Goal: Navigation & Orientation: Find specific page/section

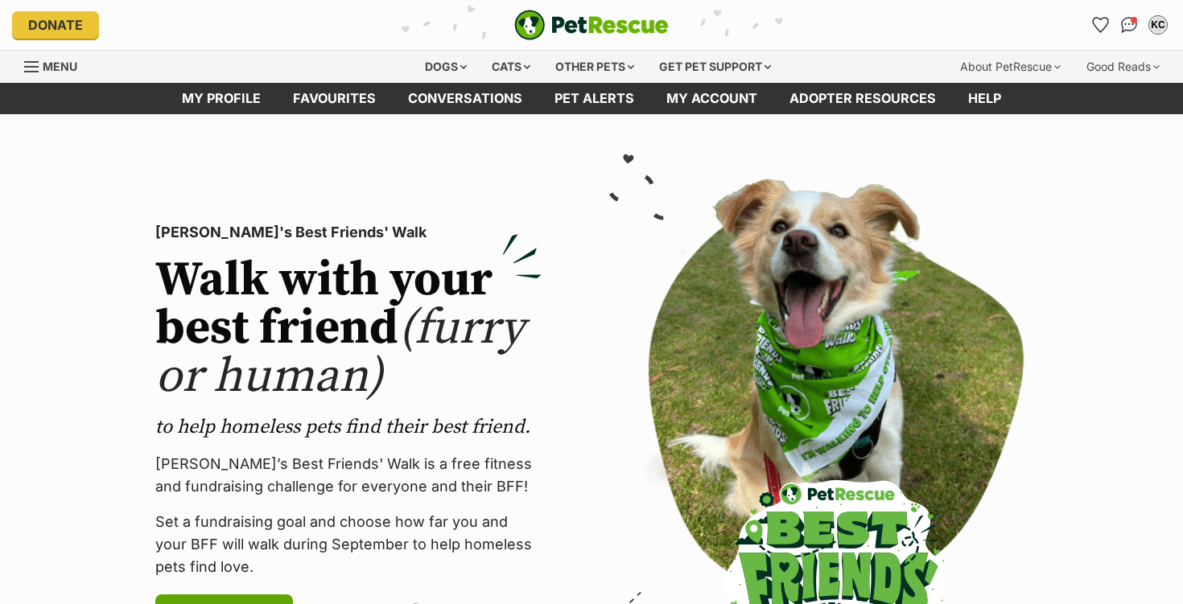
scroll to position [3, 0]
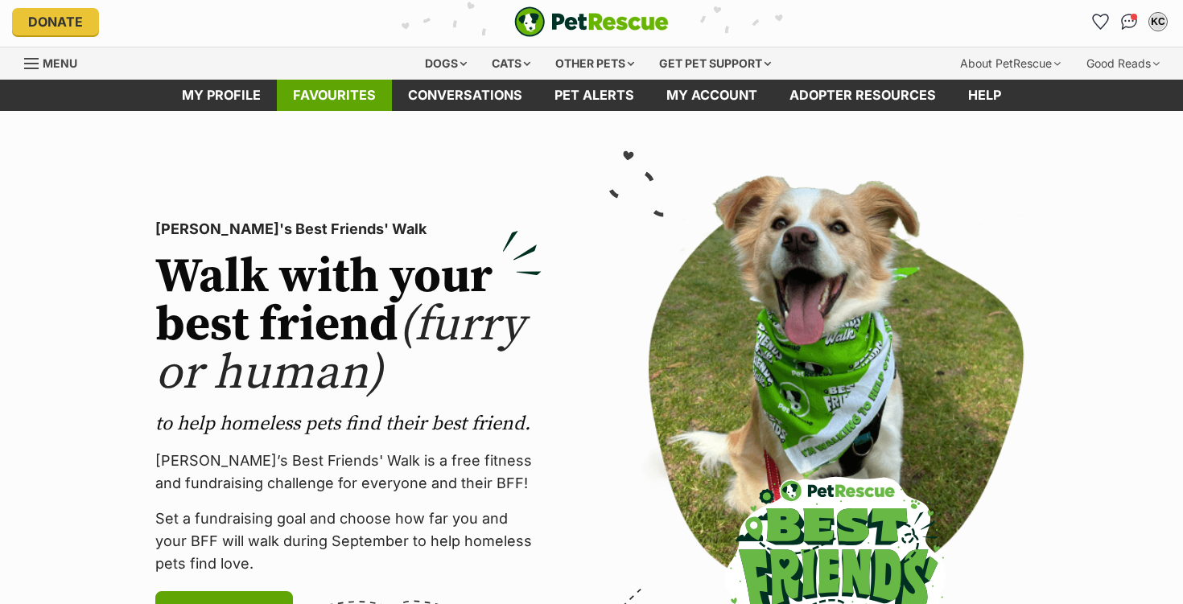
click at [321, 100] on link "Favourites" at bounding box center [334, 95] width 115 height 31
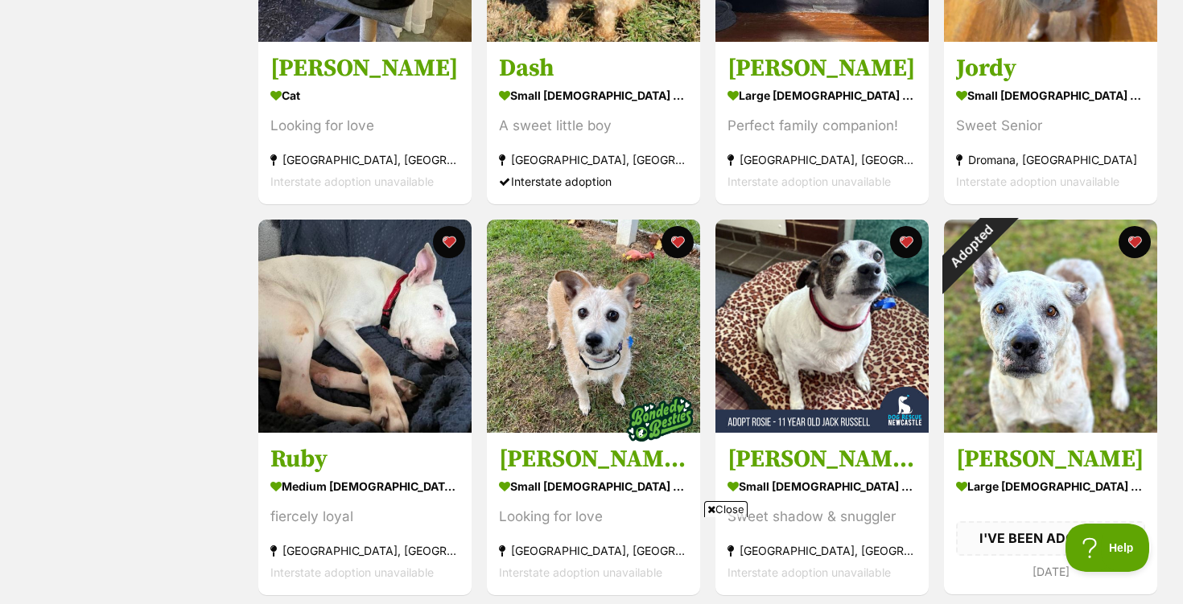
scroll to position [895, 0]
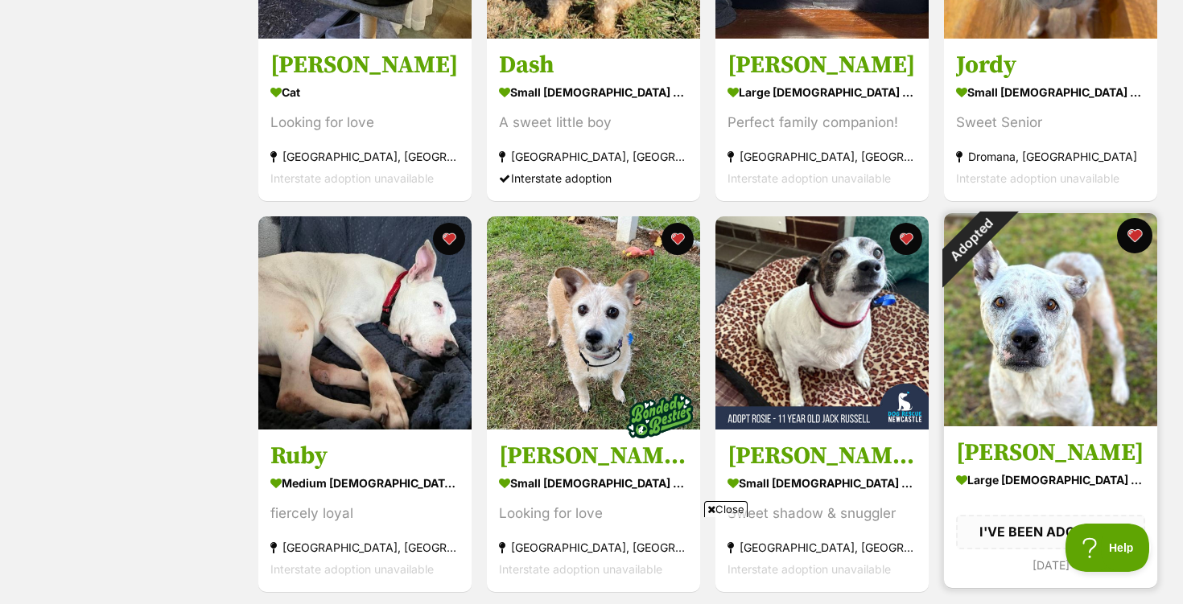
click at [1138, 237] on button "favourite" at bounding box center [1134, 235] width 35 height 35
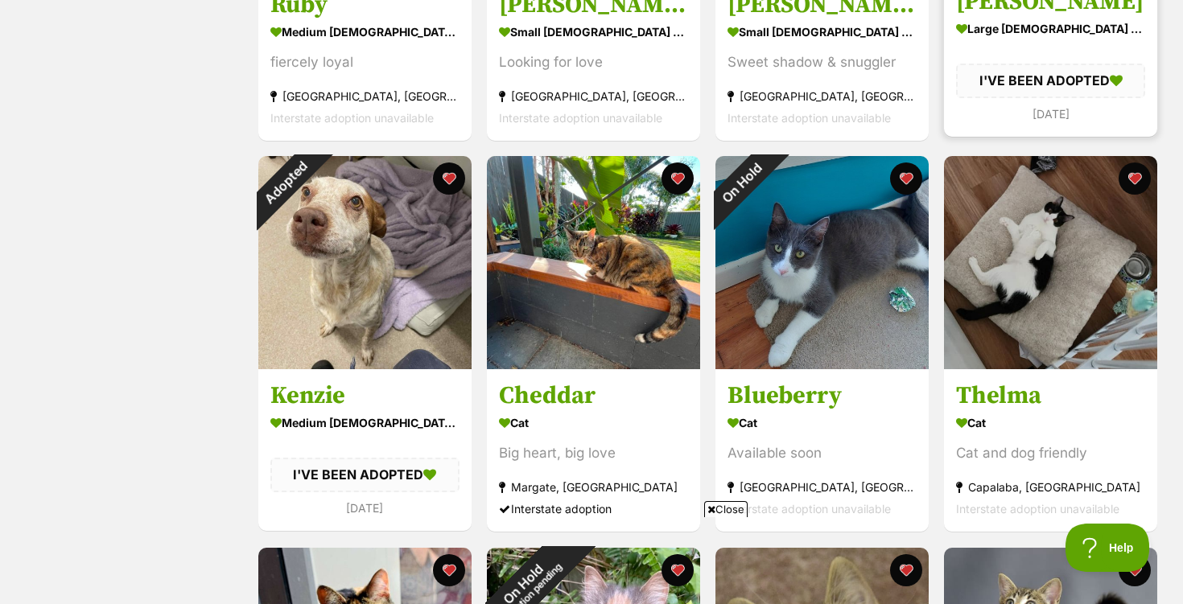
scroll to position [1351, 0]
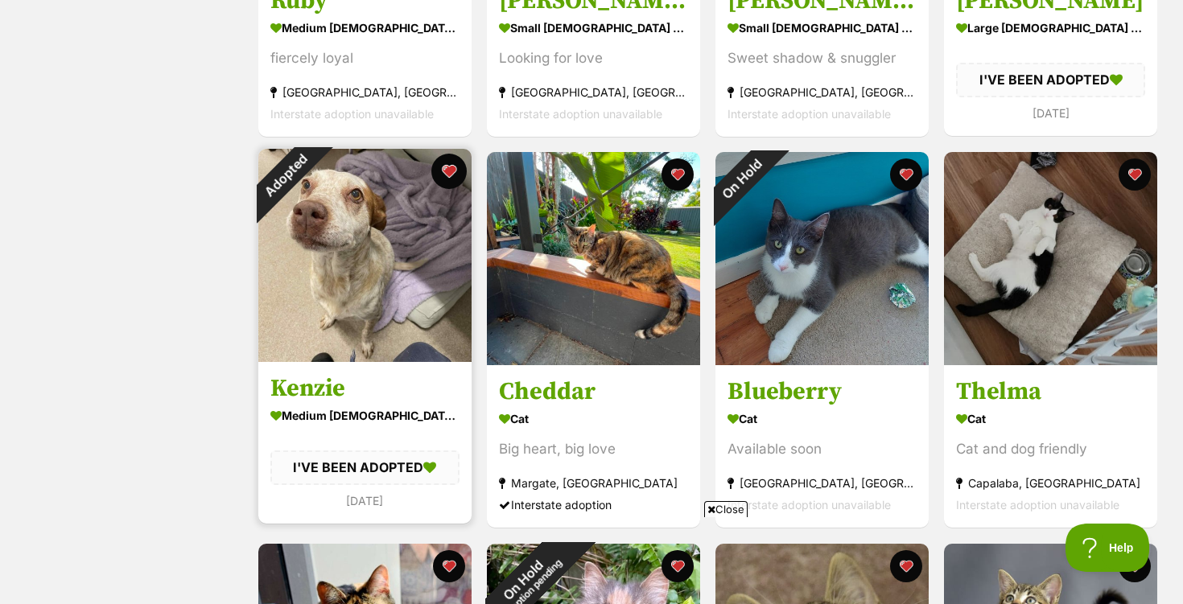
click at [450, 172] on button "favourite" at bounding box center [448, 171] width 35 height 35
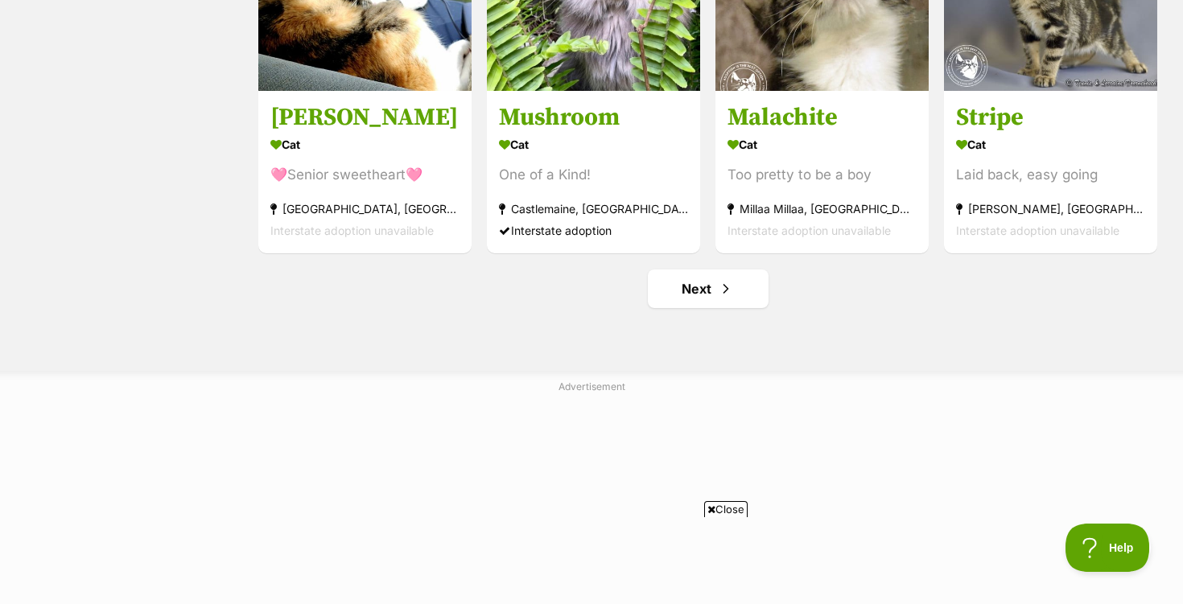
scroll to position [2018, 0]
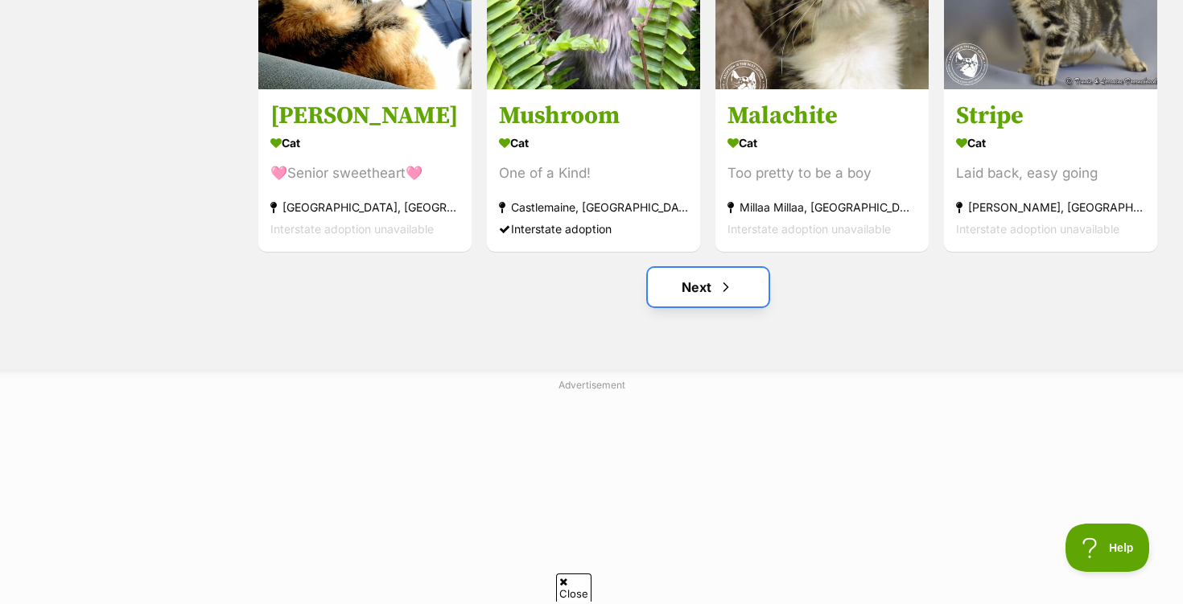
click at [701, 291] on link "Next" at bounding box center [708, 287] width 121 height 39
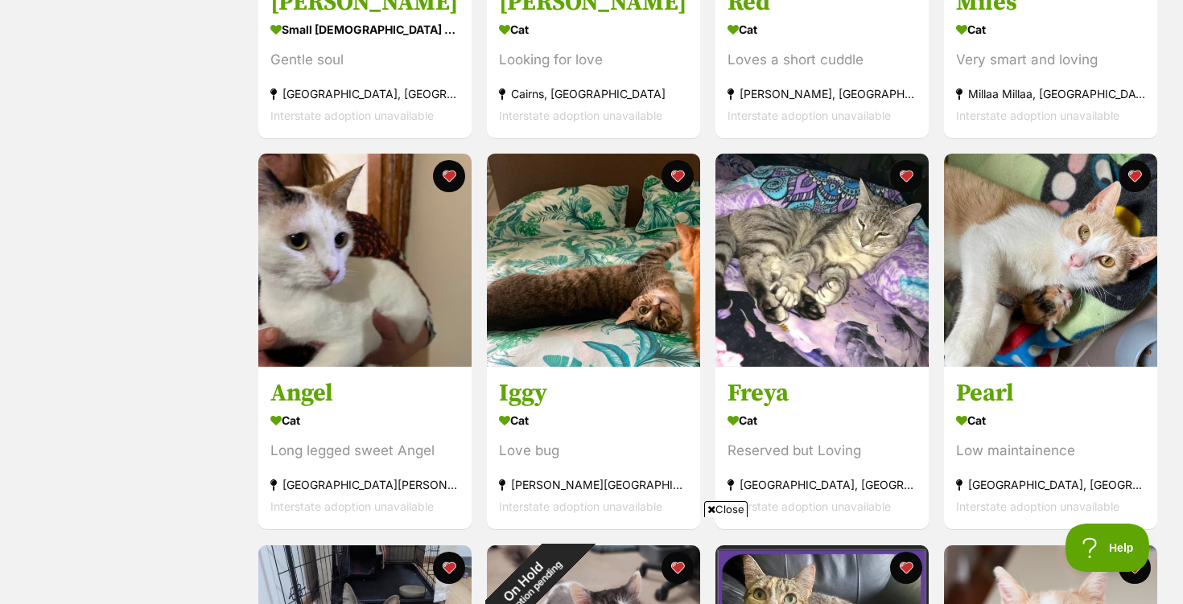
scroll to position [1353, 0]
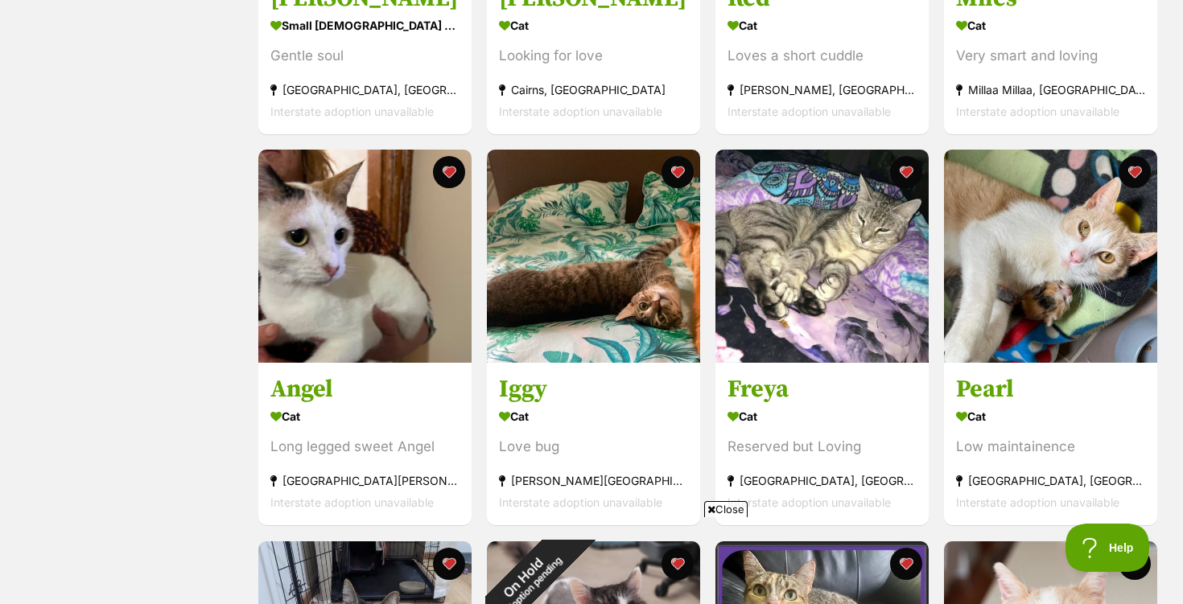
click at [701, 291] on div "Iggy Cat Love bug Cecil Hills, NSW Interstate adoption unavailable" at bounding box center [593, 337] width 216 height 379
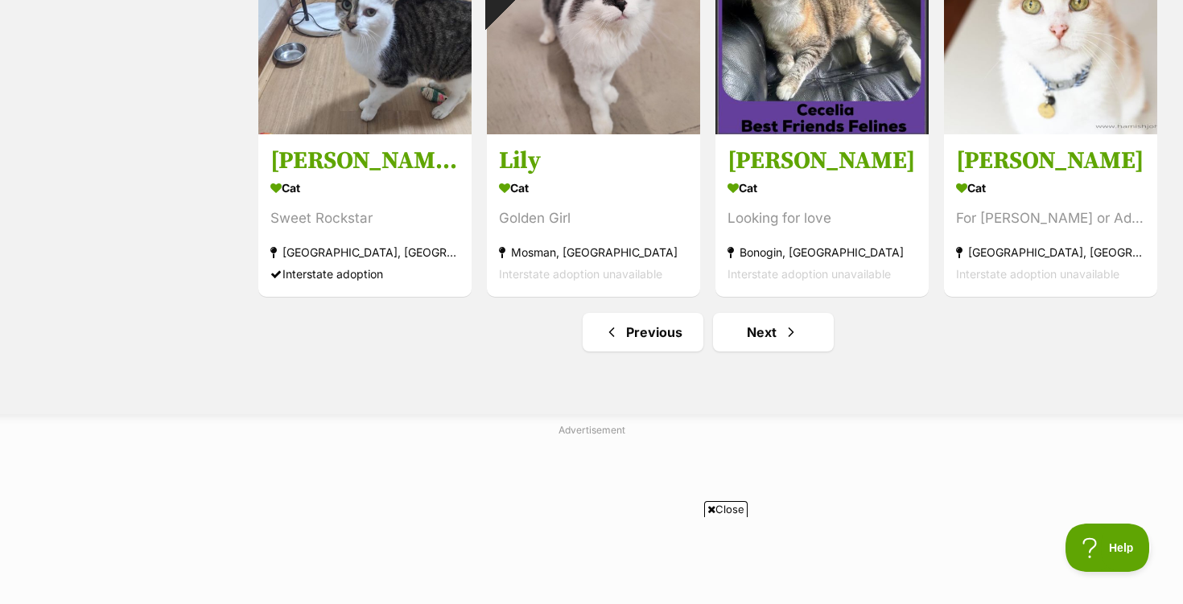
scroll to position [1977, 0]
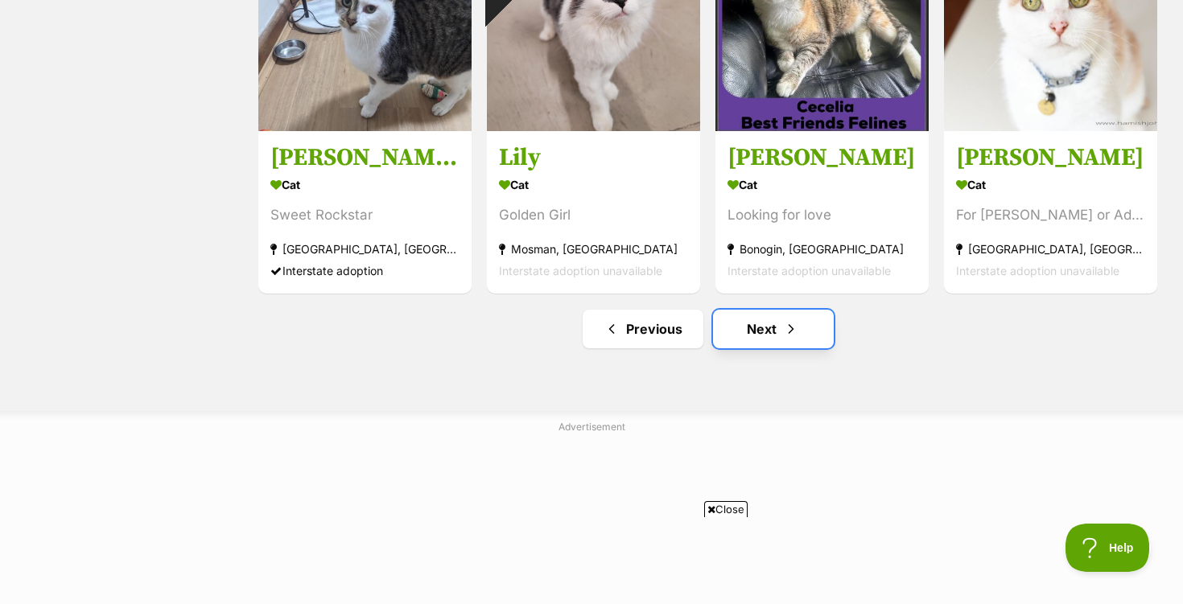
click at [785, 337] on span "Next page" at bounding box center [791, 328] width 16 height 19
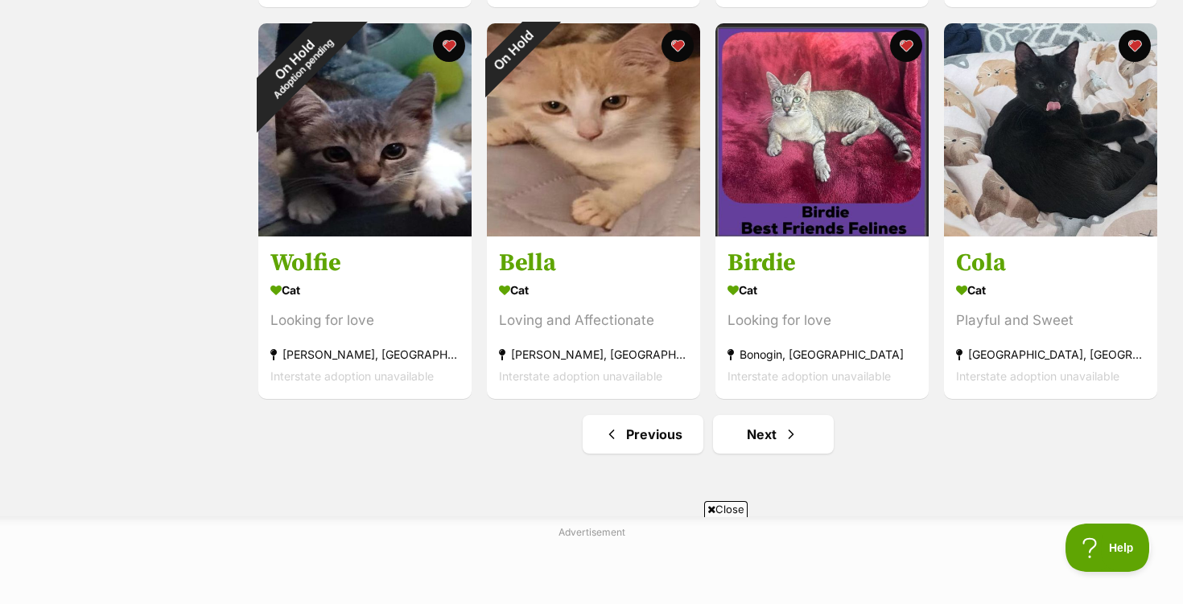
scroll to position [1875, 0]
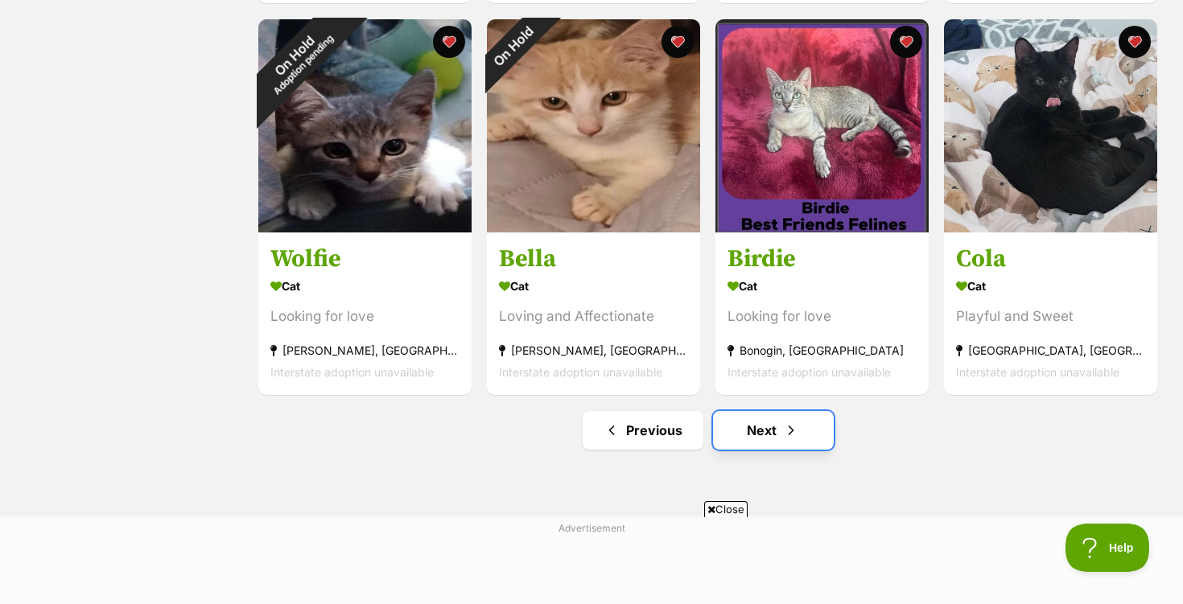
click at [761, 433] on link "Next" at bounding box center [773, 430] width 121 height 39
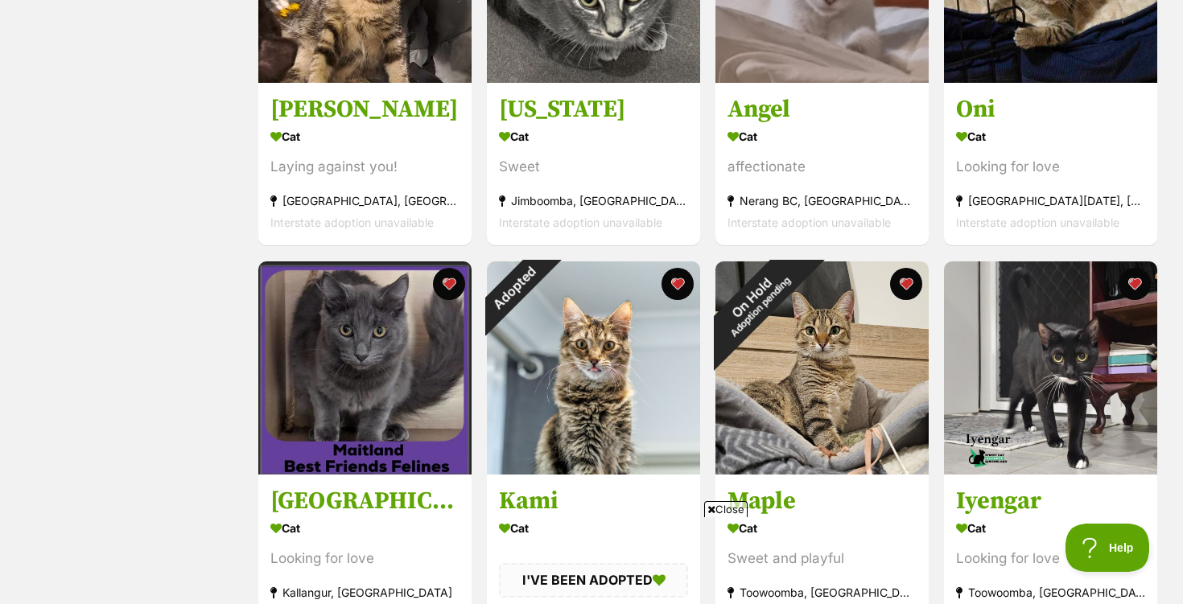
scroll to position [460, 0]
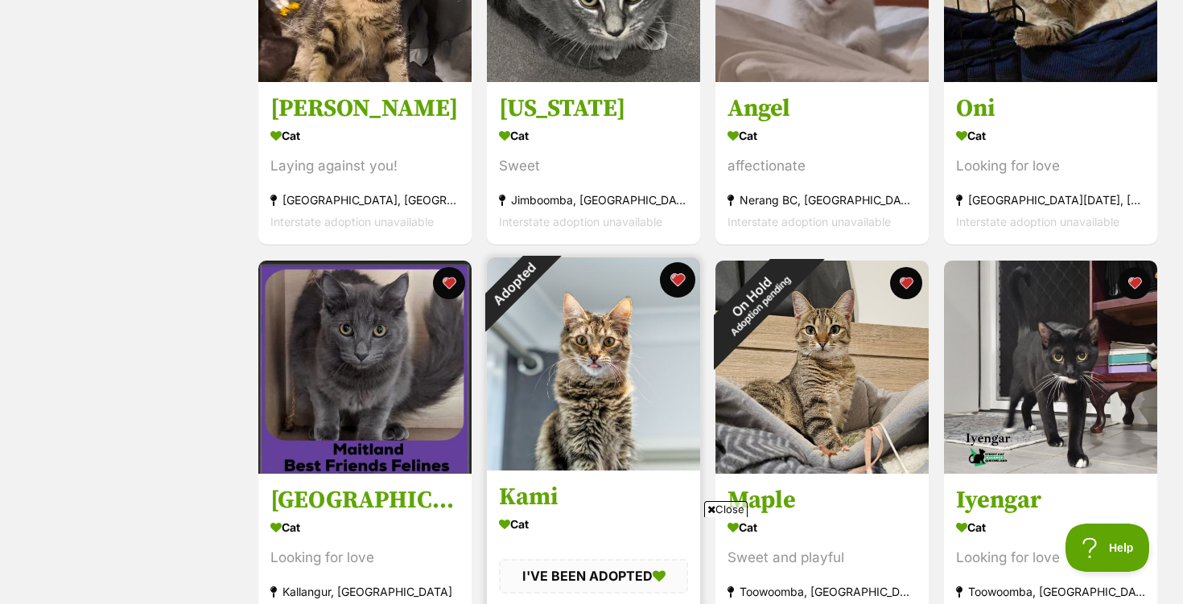
click at [678, 277] on button "favourite" at bounding box center [677, 279] width 35 height 35
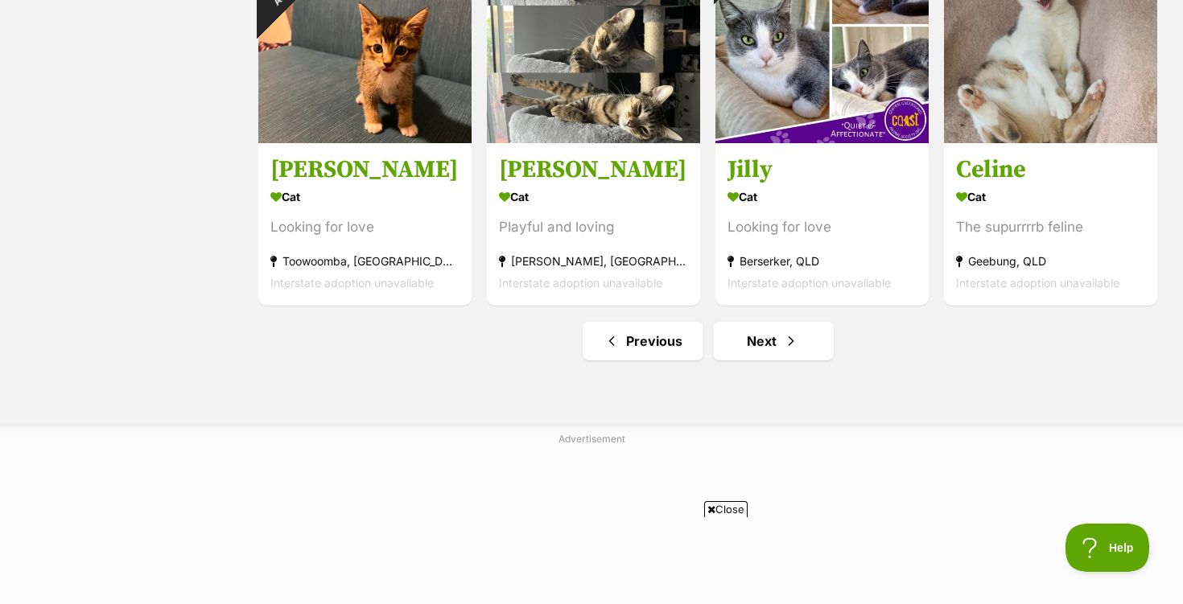
scroll to position [1968, 0]
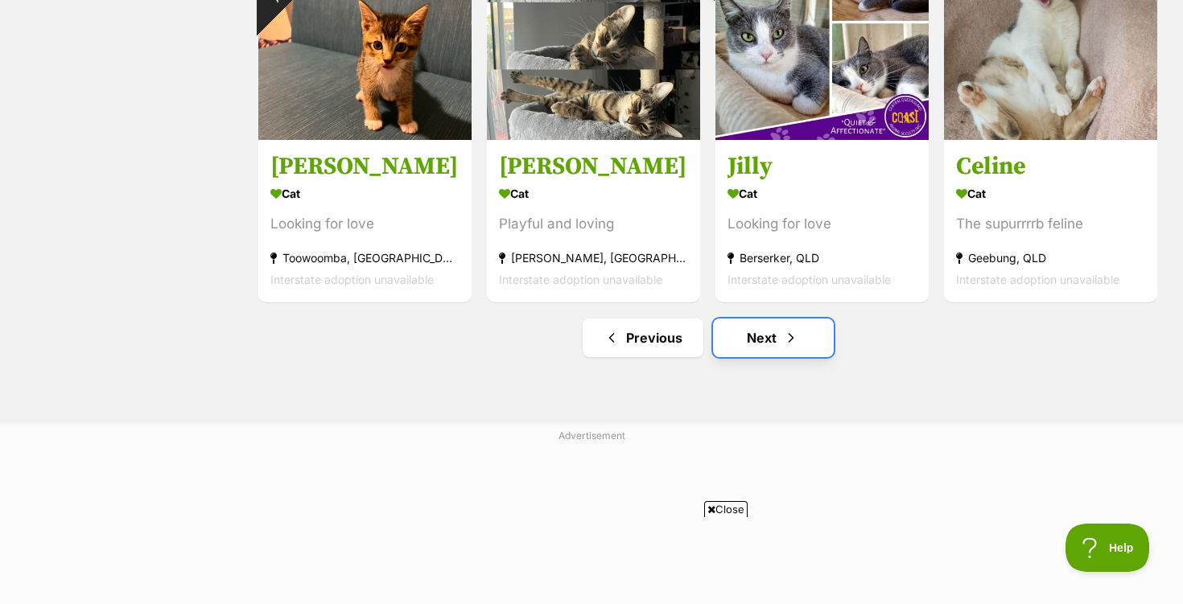
click at [763, 343] on link "Next" at bounding box center [773, 338] width 121 height 39
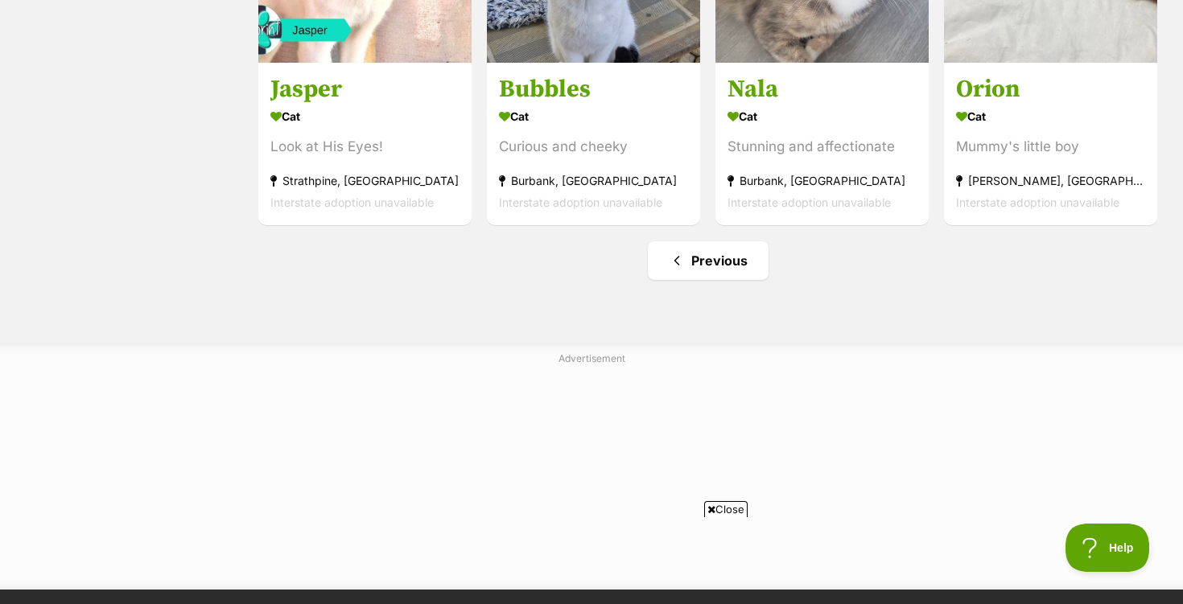
scroll to position [2049, 0]
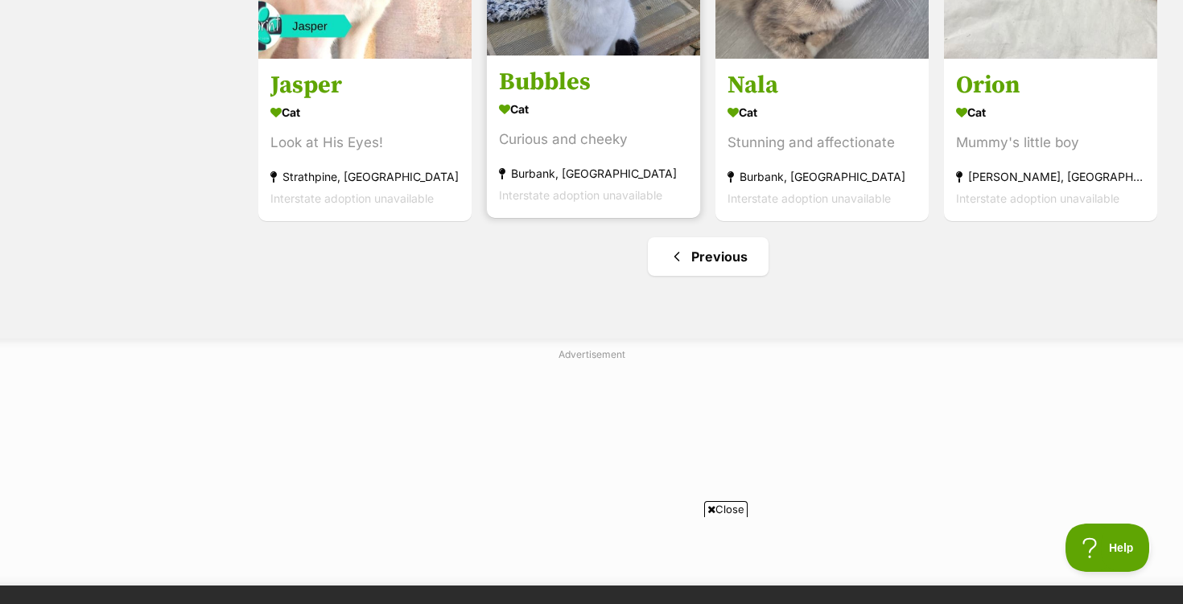
click at [577, 121] on div "Cat" at bounding box center [593, 108] width 189 height 23
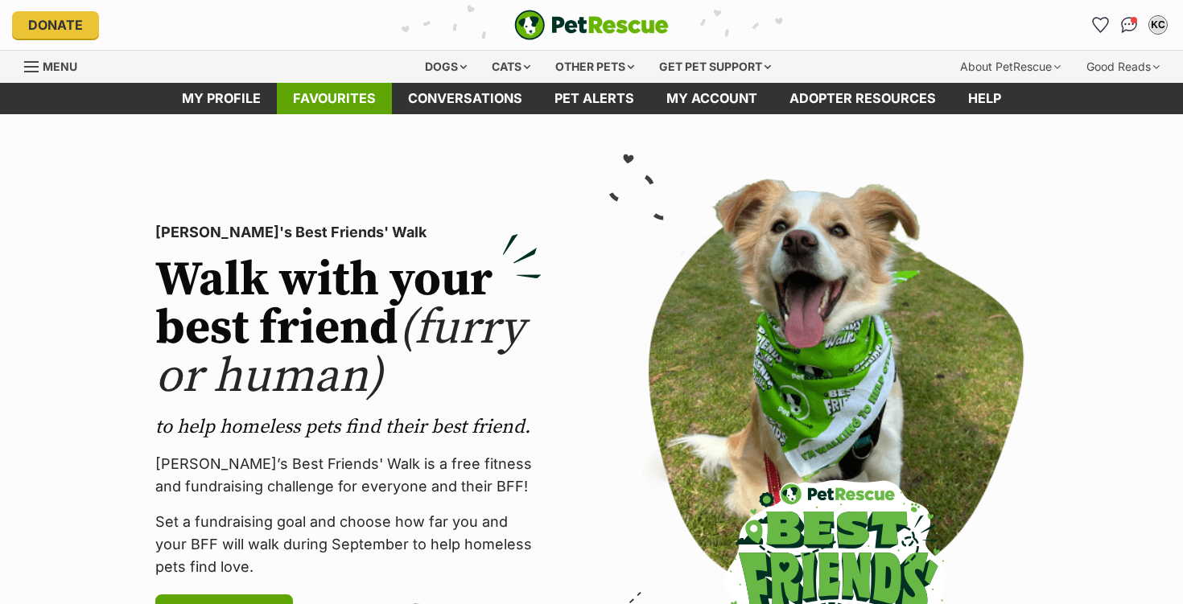
click at [339, 109] on link "Favourites" at bounding box center [334, 98] width 115 height 31
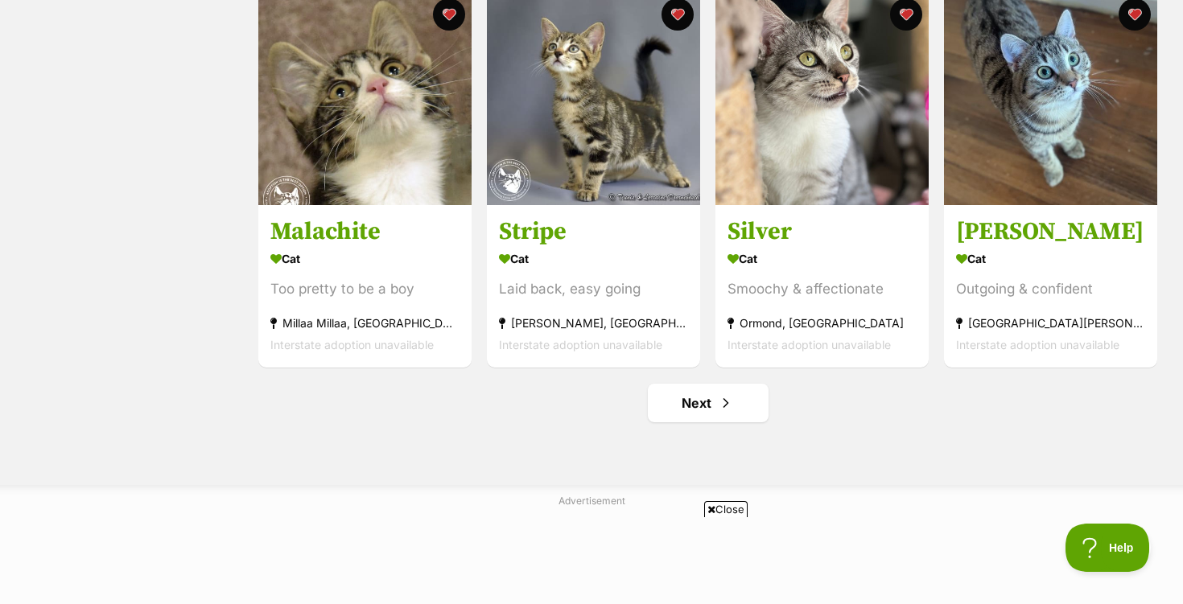
scroll to position [1905, 0]
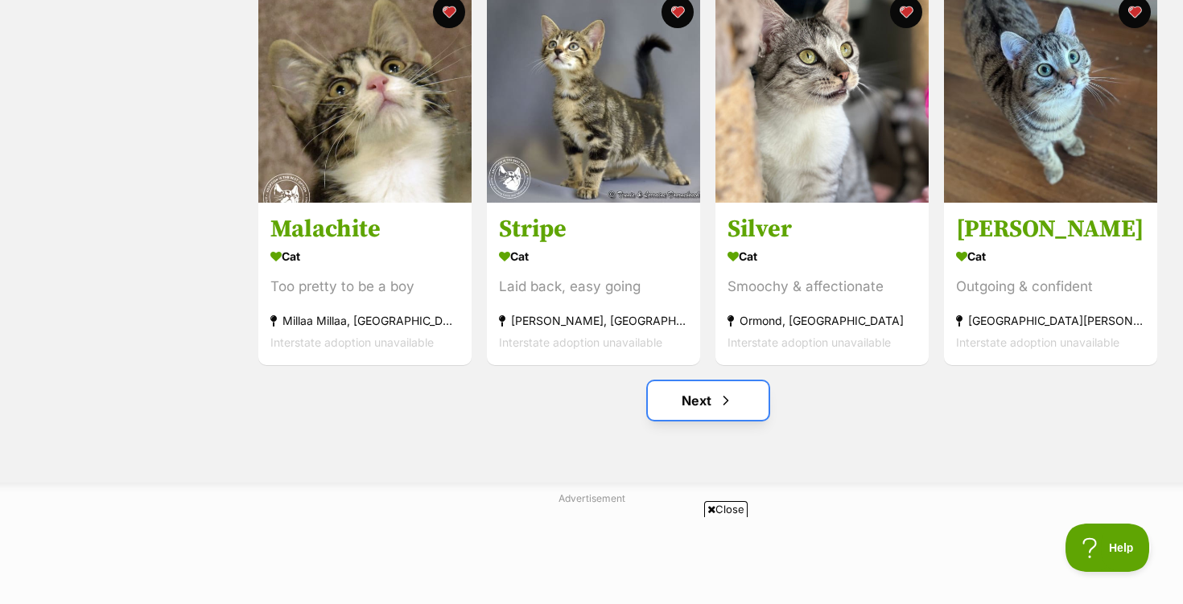
click at [709, 404] on link "Next" at bounding box center [708, 400] width 121 height 39
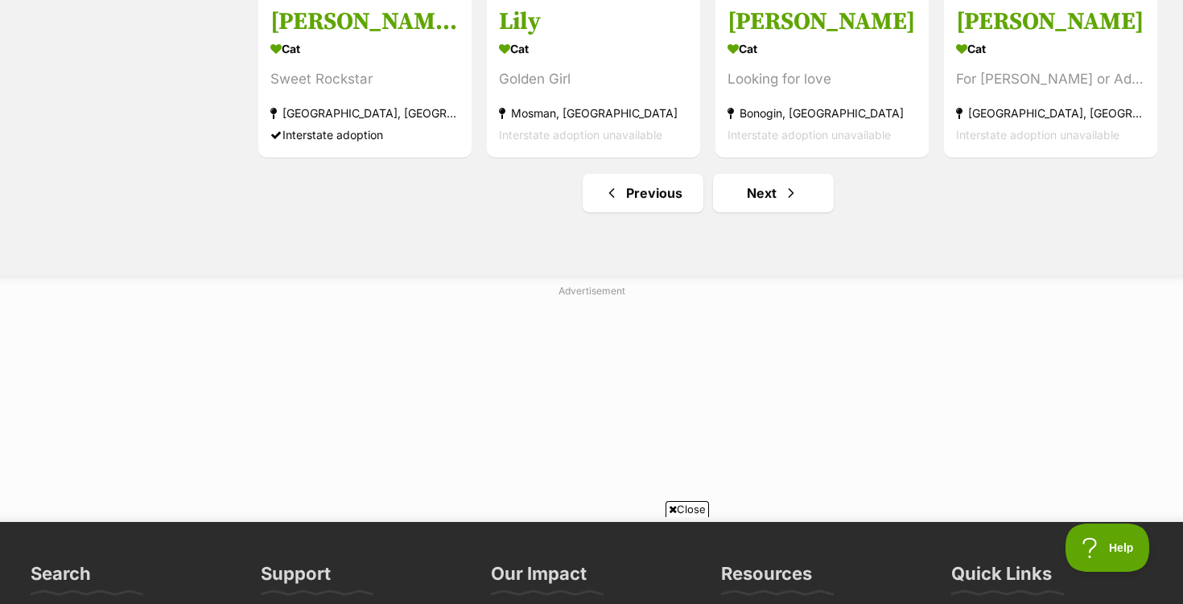
scroll to position [2116, 0]
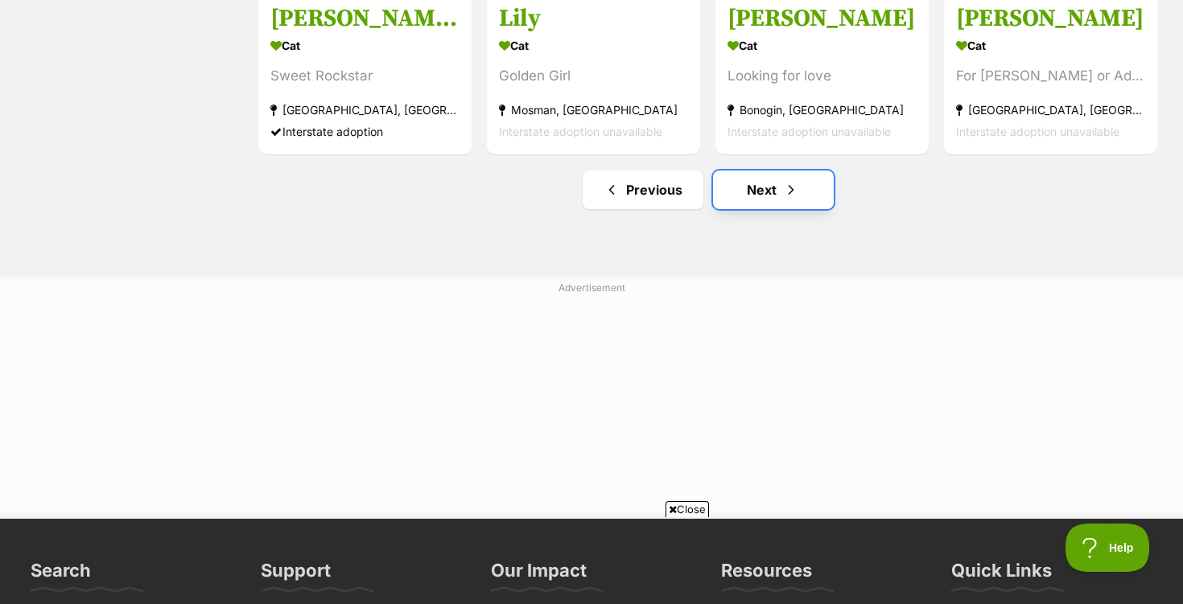
click at [764, 194] on link "Next" at bounding box center [773, 190] width 121 height 39
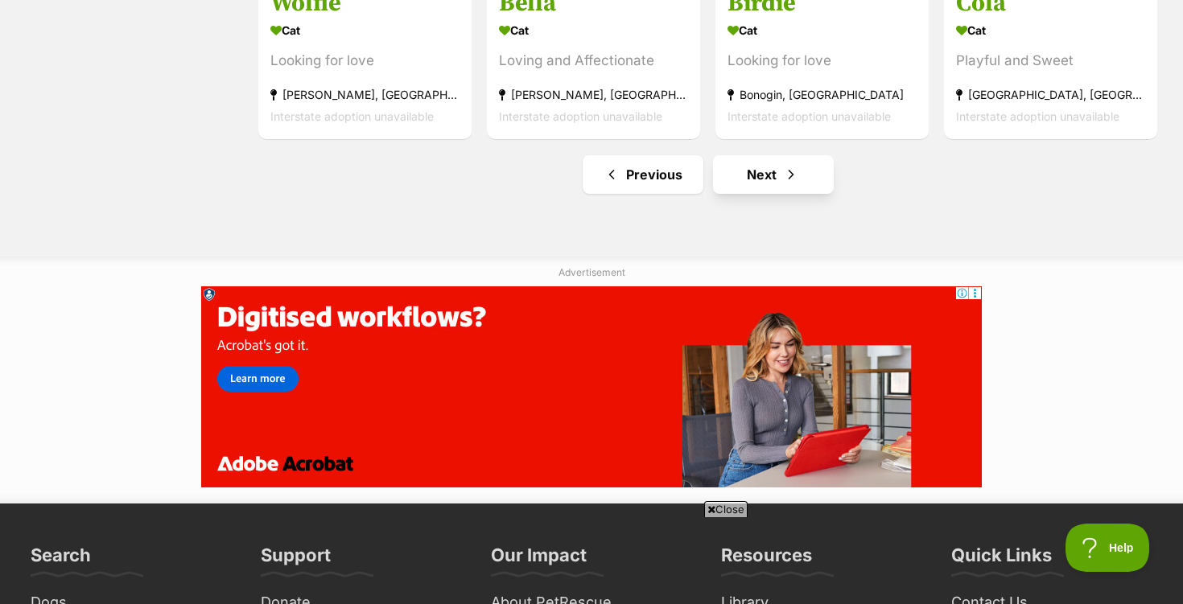
scroll to position [2125, 0]
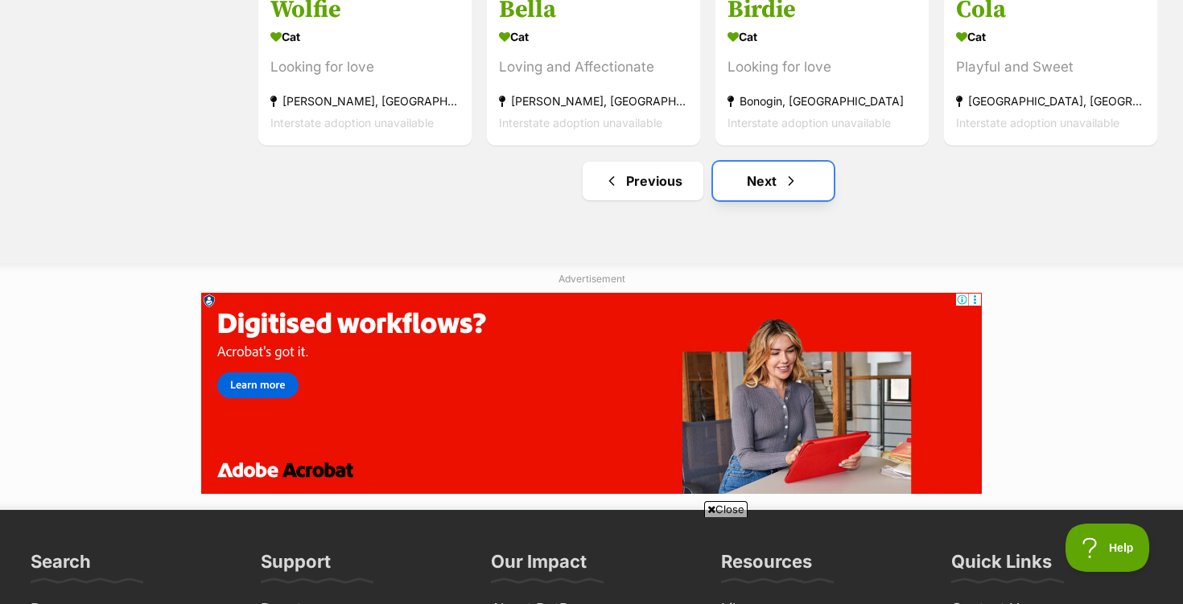
click at [762, 184] on link "Next" at bounding box center [773, 181] width 121 height 39
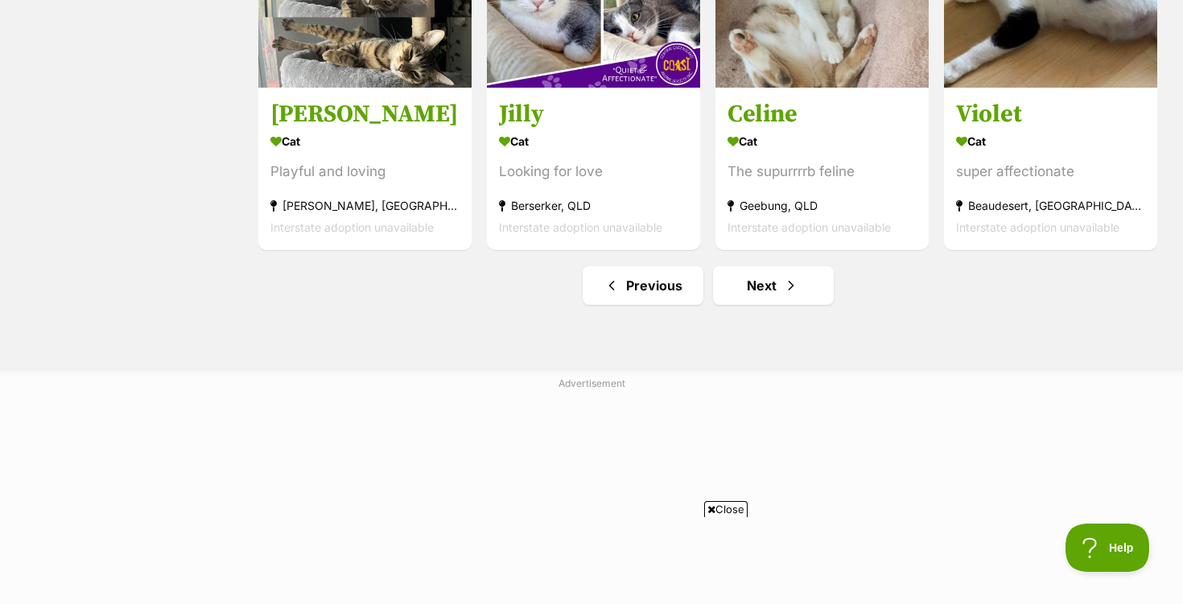
scroll to position [2022, 0]
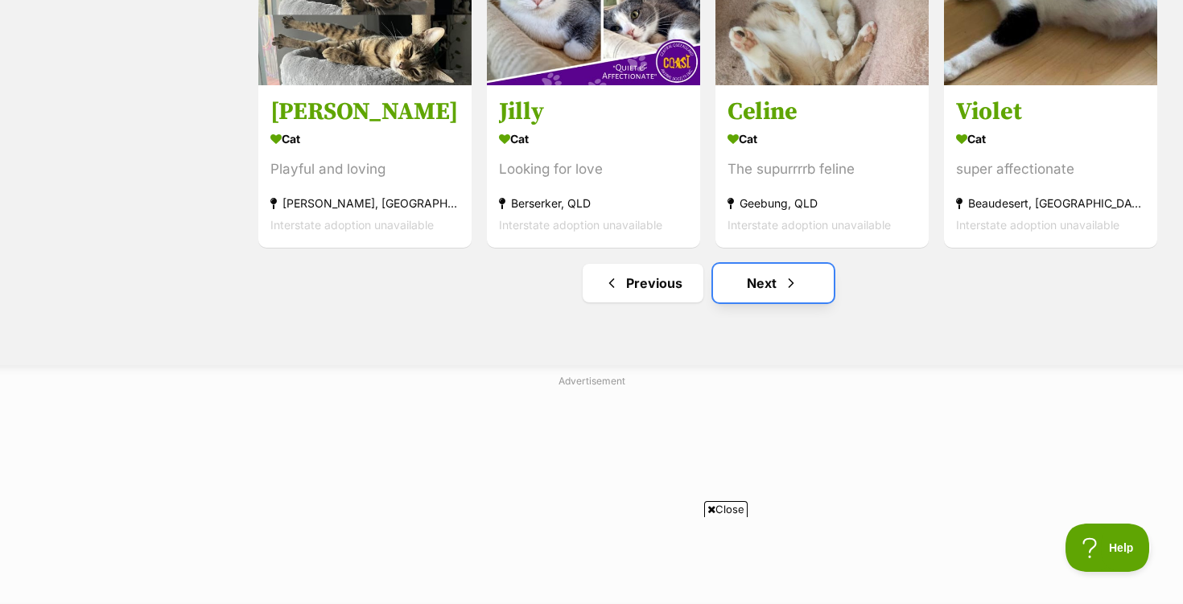
click at [776, 287] on link "Next" at bounding box center [773, 283] width 121 height 39
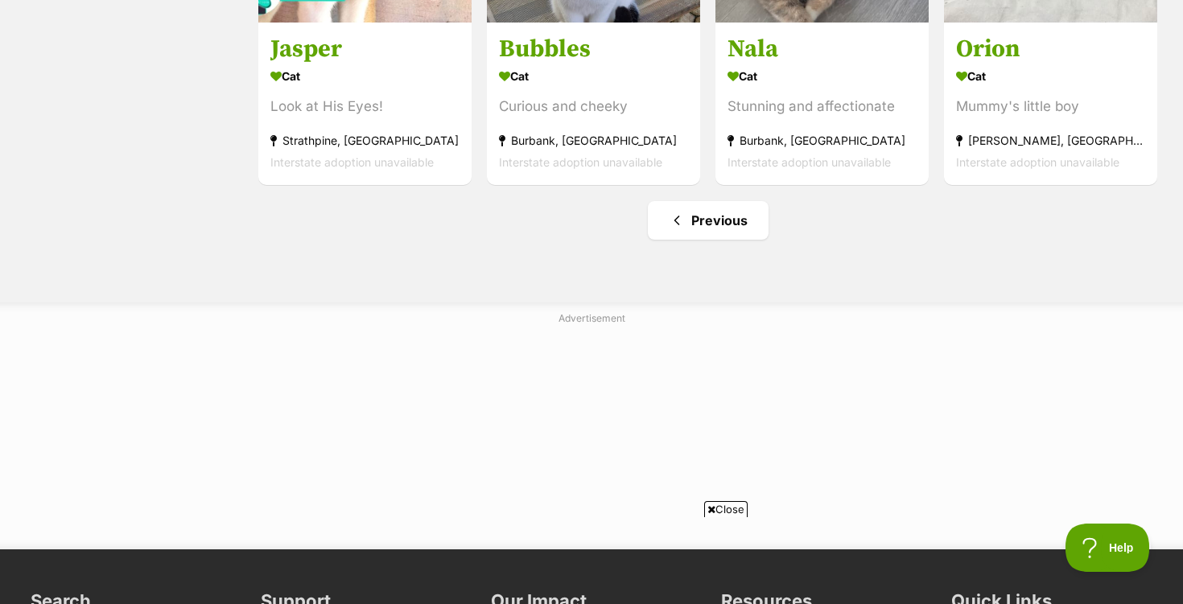
scroll to position [2087, 0]
